Goal: Navigation & Orientation: Go to known website

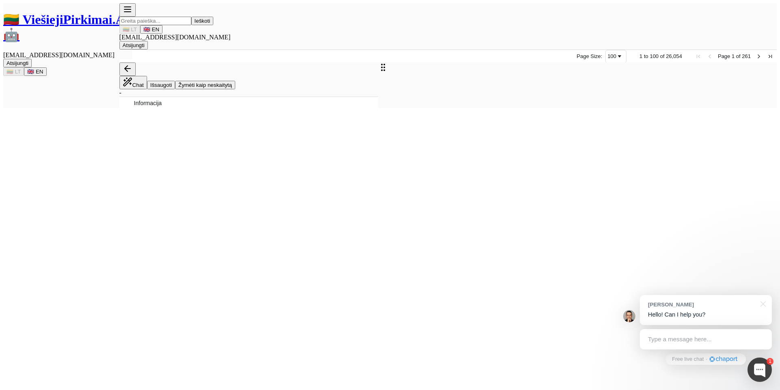
click at [600, 13] on div "Ieškoti 🇱🇹 LT 🇬🇧 EN massimo@polipo.io Atsijungti" at bounding box center [447, 26] width 657 height 46
click at [758, 295] on div at bounding box center [761, 303] width 20 height 17
